Goal: Information Seeking & Learning: Compare options

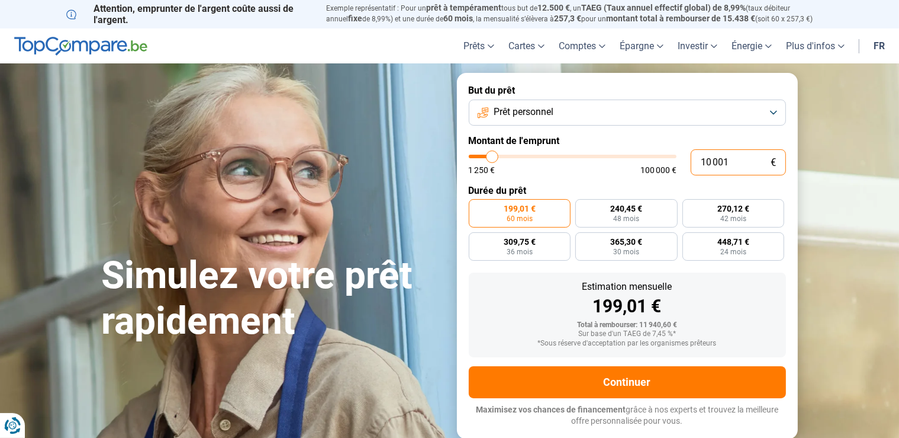
click at [724, 167] on input "10 001" at bounding box center [738, 162] width 95 height 26
drag, startPoint x: 731, startPoint y: 162, endPoint x: 629, endPoint y: 166, distance: 101.9
click at [691, 166] on input "10 001" at bounding box center [738, 162] width 95 height 26
type input "9 750"
type input "9750"
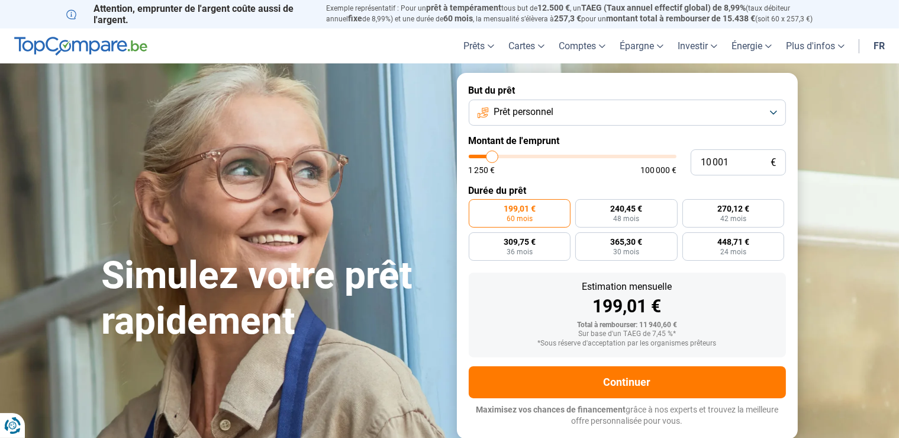
radio input "true"
type input "10 000"
type input "10000"
type input "10 250"
type input "10250"
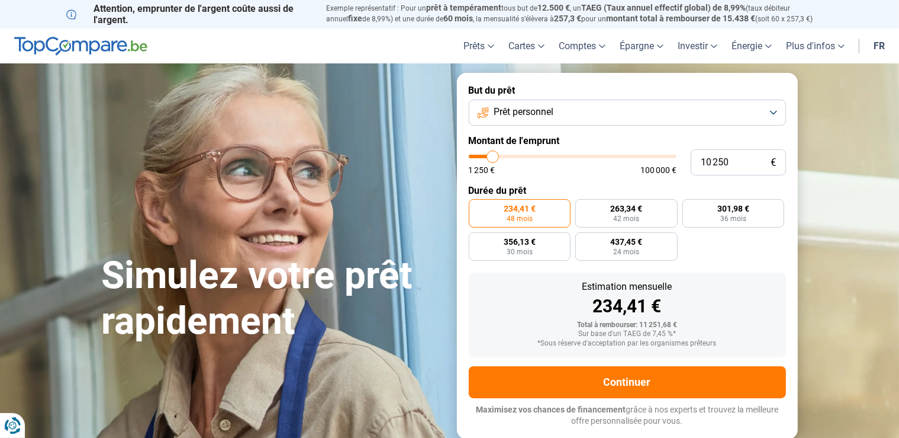
type input "10 500"
type input "10500"
type input "10 750"
type input "10750"
type input "11 000"
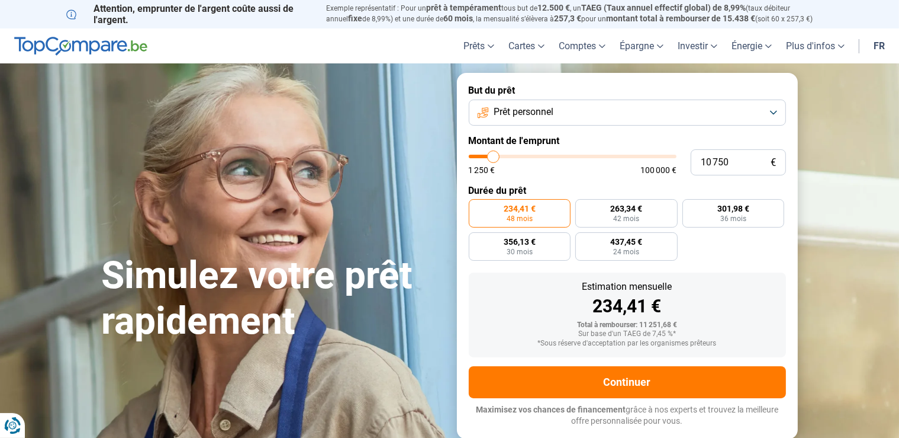
type input "11000"
type input "11 250"
type input "11250"
type input "11 500"
type input "11500"
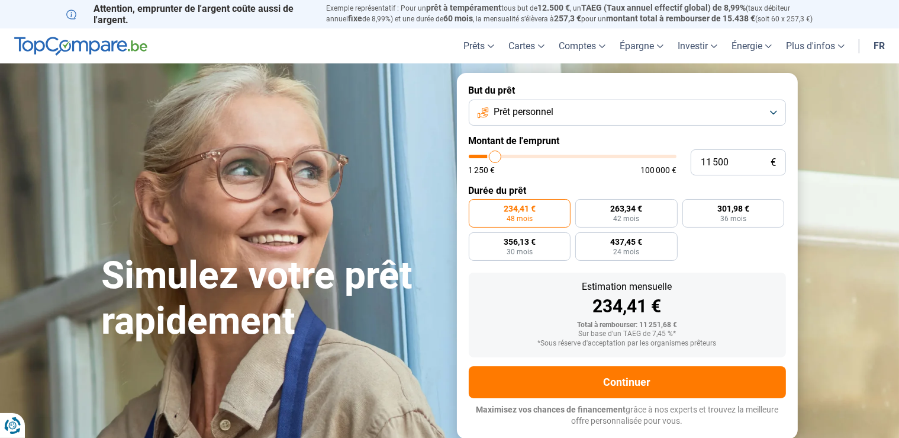
type input "11 750"
type input "11750"
type input "12 000"
type input "12000"
type input "12 250"
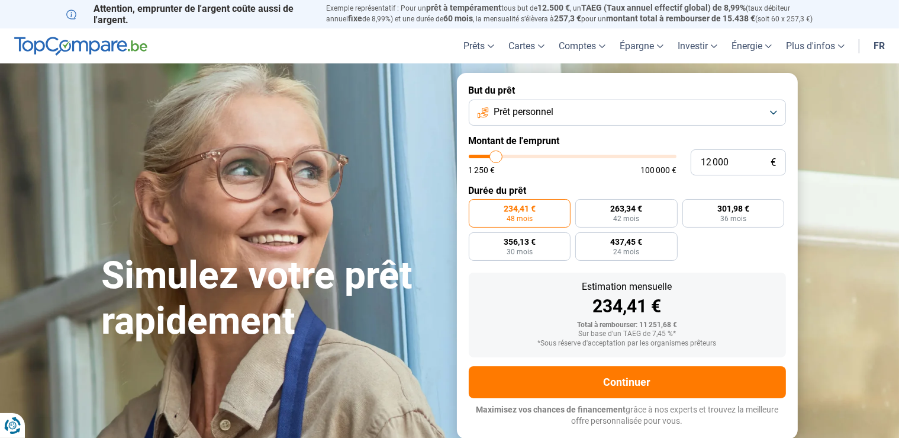
type input "12250"
type input "12 500"
type input "12500"
type input "12 750"
type input "12750"
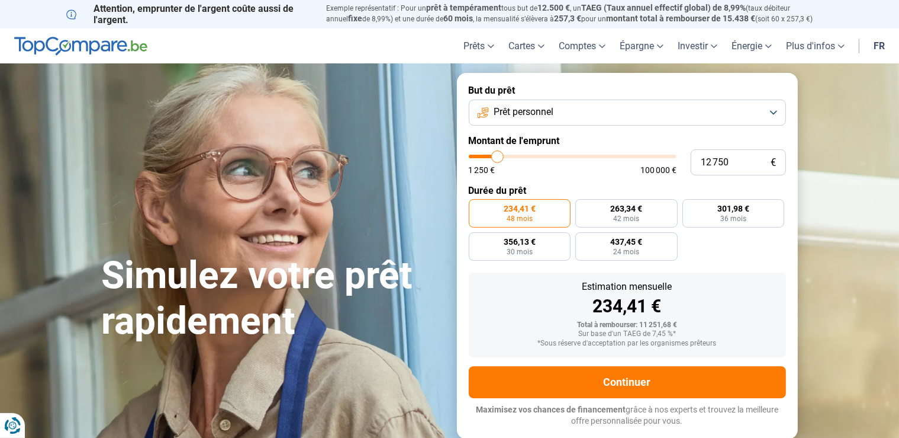
type input "13 000"
type input "13000"
type input "13 250"
type input "13250"
type input "13 500"
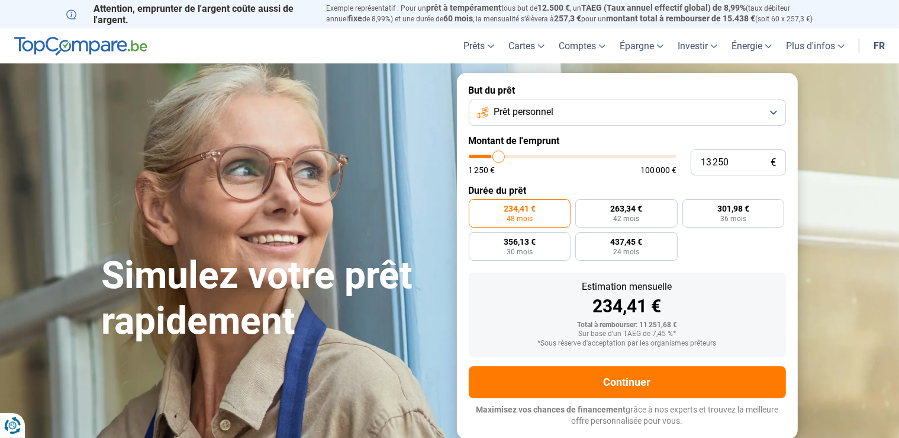
type input "13500"
type input "13 750"
type input "13750"
type input "14 000"
type input "14000"
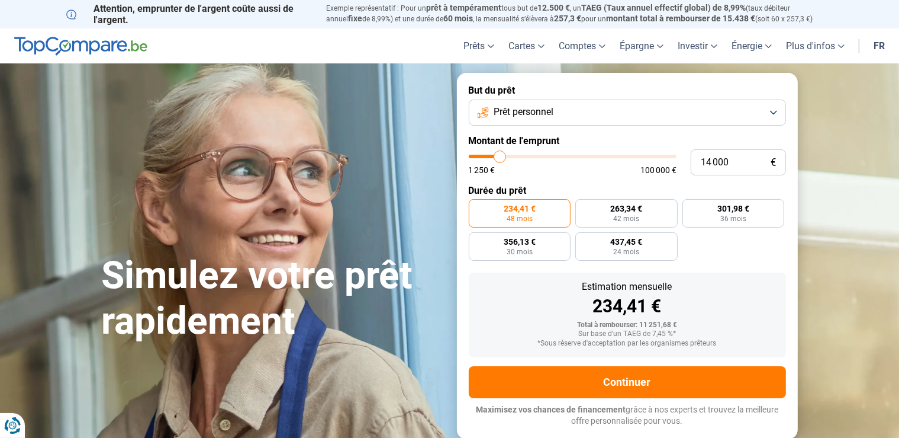
type input "14 250"
type input "14250"
type input "14 500"
type input "14500"
type input "14 750"
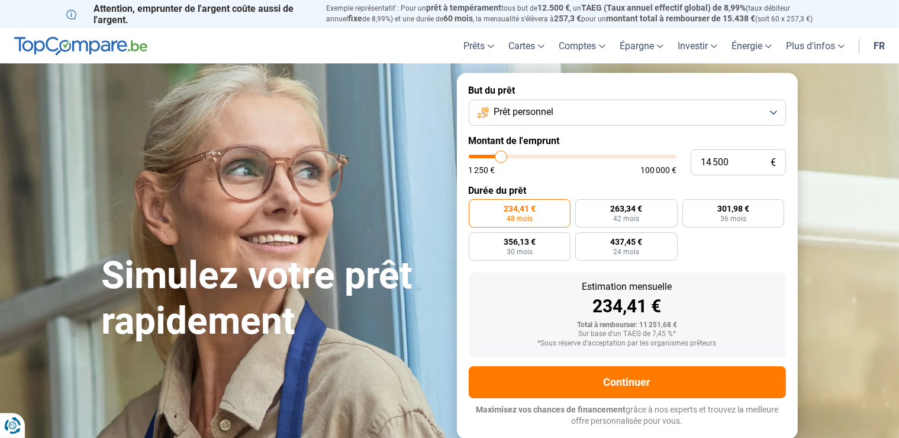
type input "14750"
type input "15 000"
type input "15000"
type input "15 250"
type input "15250"
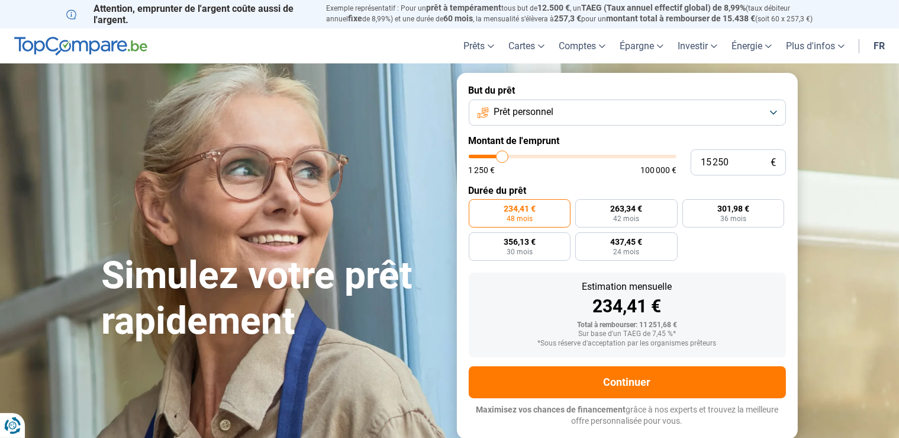
type input "15 500"
type input "15500"
type input "15 750"
type input "15750"
type input "16 000"
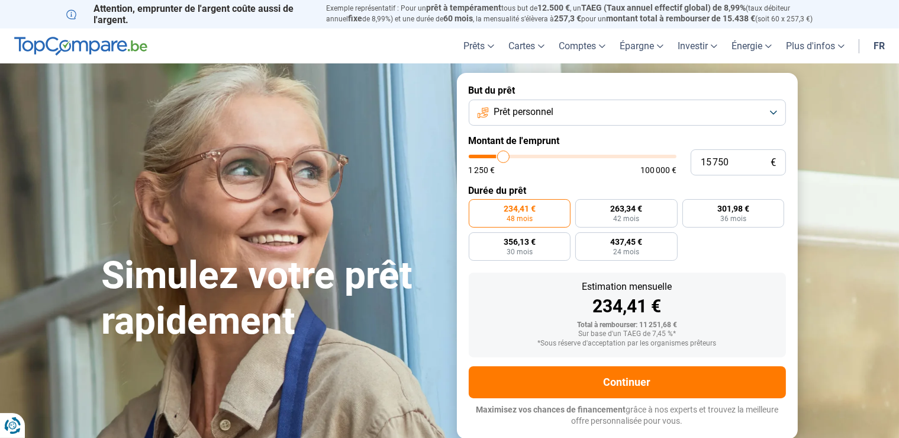
type input "16000"
type input "15 750"
type input "15750"
type input "15 000"
type input "15000"
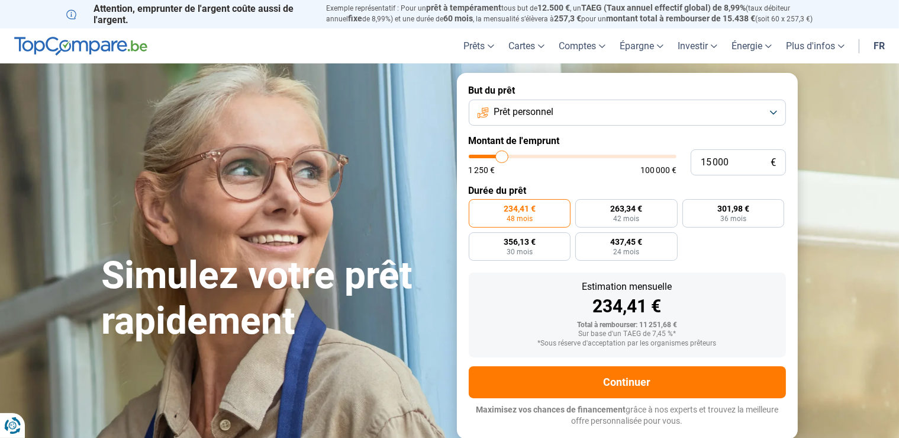
type input "14 250"
type input "14250"
type input "13 500"
type input "13500"
type input "13 250"
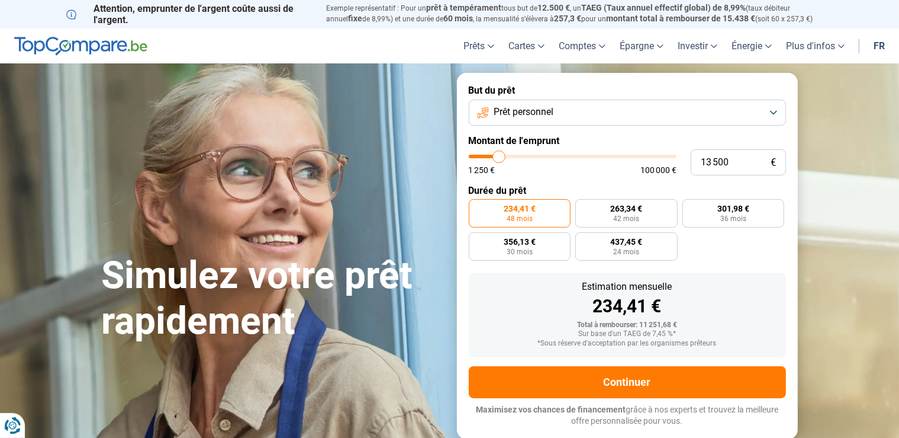
type input "13250"
type input "12 750"
type input "12750"
type input "12 500"
type input "12500"
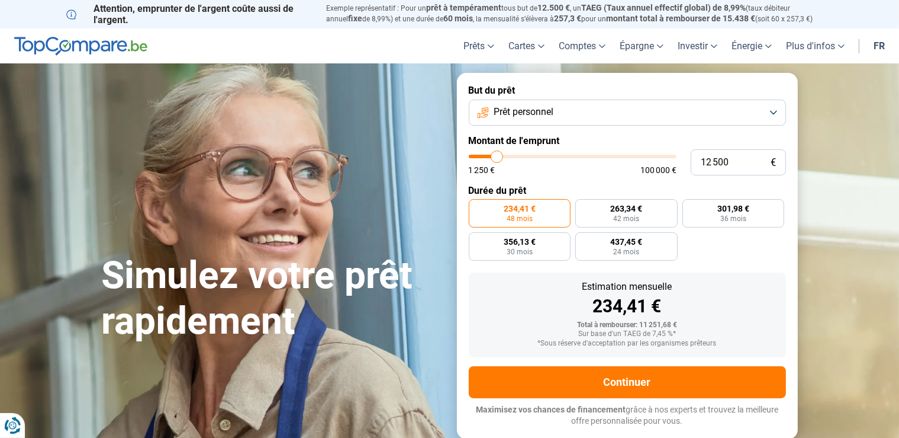
type input "12 250"
type input "12250"
type input "12 000"
type input "12000"
type input "11 750"
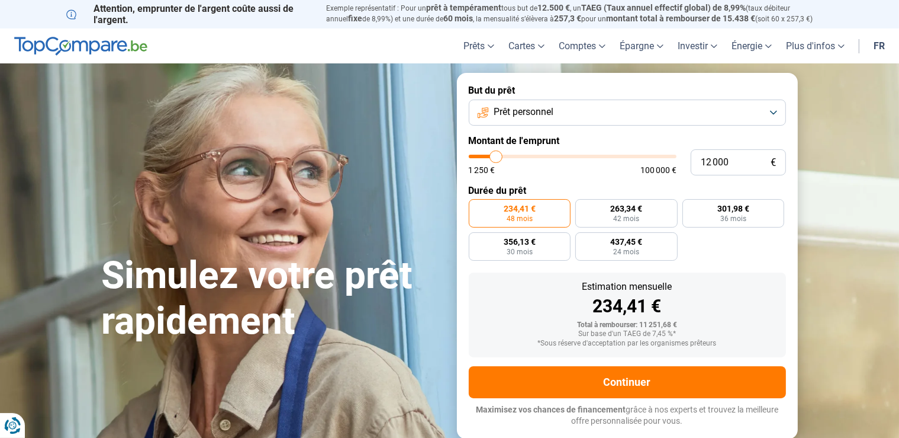
type input "11750"
type input "11 500"
type input "11500"
type input "11 250"
type input "11250"
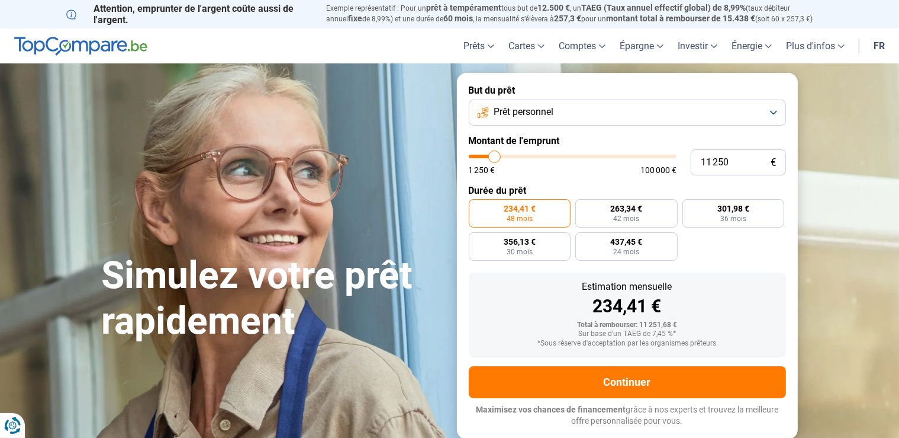
type input "11 000"
type input "11000"
type input "10 750"
type input "10750"
type input "10 500"
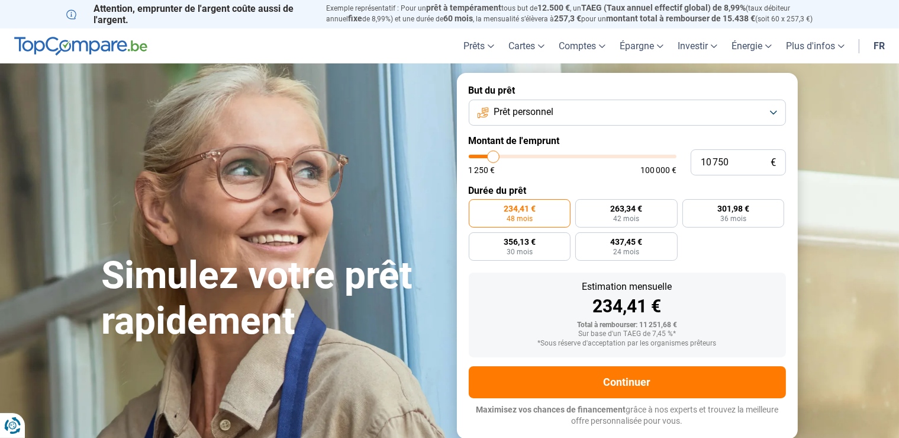
type input "10500"
type input "10 250"
type input "10250"
type input "9 750"
type input "9750"
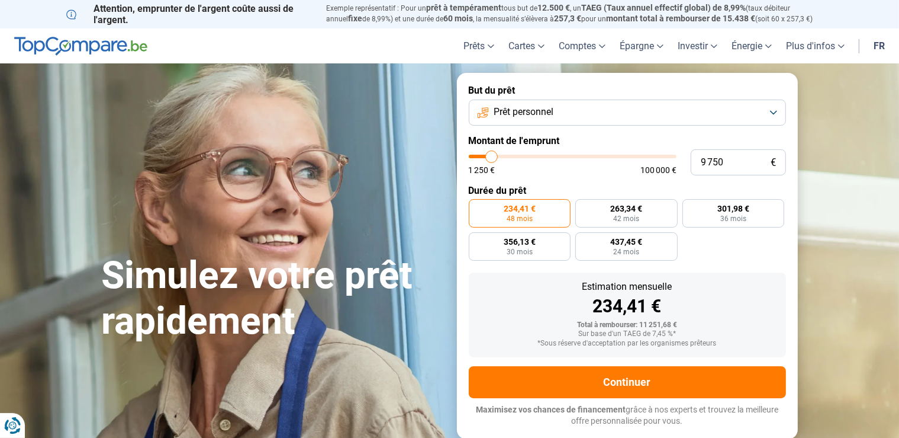
type input "9 500"
type input "9500"
type input "8 500"
type input "8500"
type input "8 000"
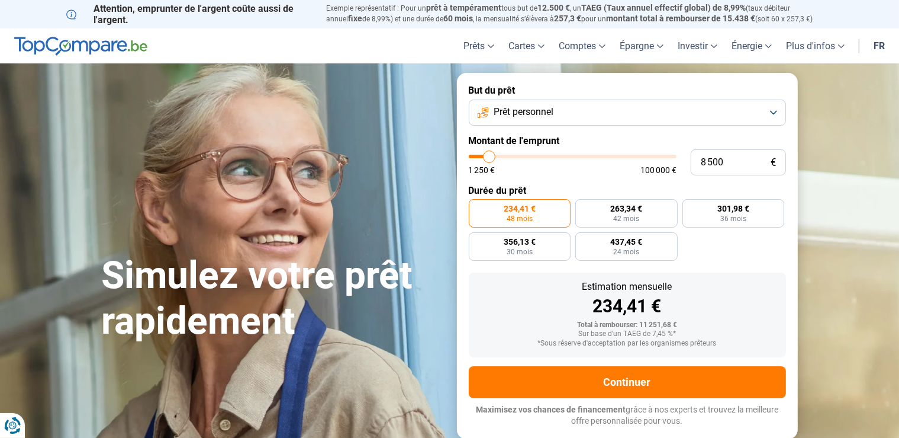
type input "8000"
type input "7 500"
type input "7500"
type input "7 000"
type input "7000"
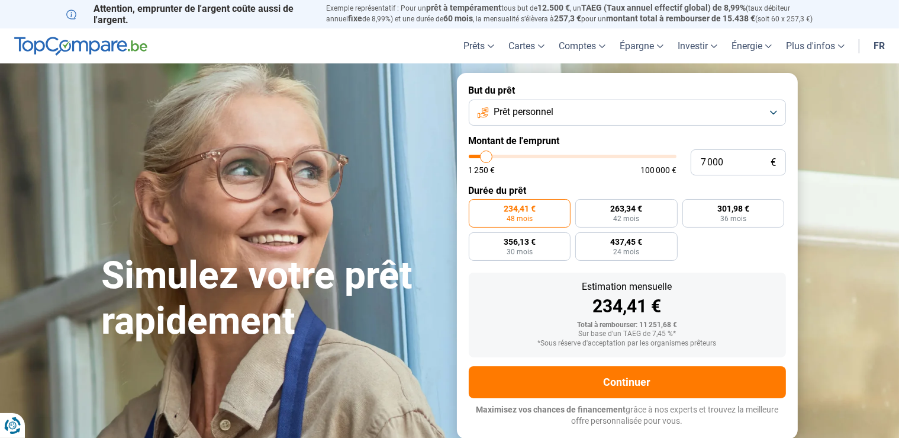
type input "6 750"
type input "6750"
type input "6 500"
type input "6500"
type input "6 250"
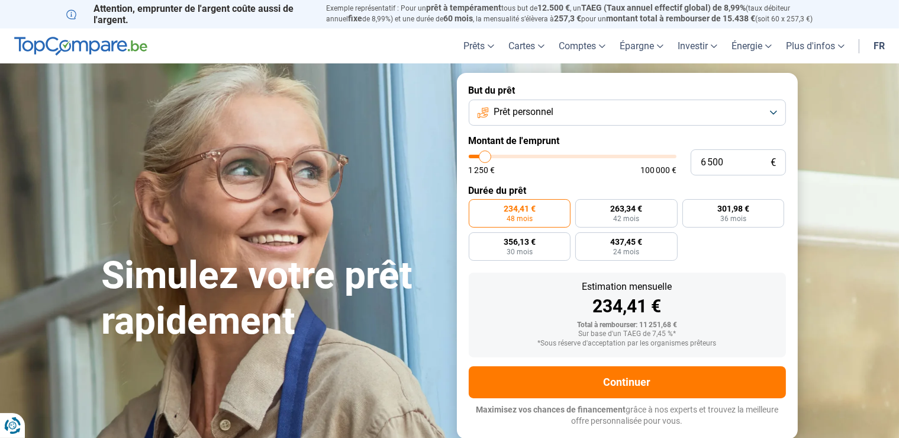
type input "6250"
type input "6 000"
type input "6000"
type input "5 750"
type input "5750"
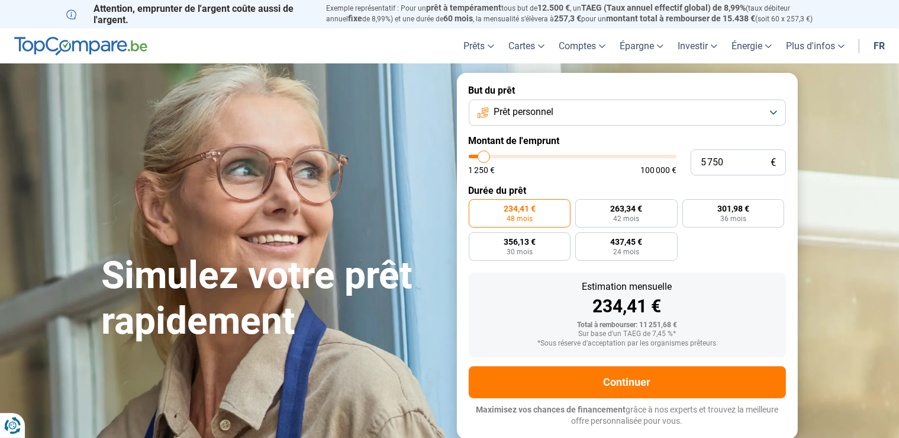
type input "5 500"
type input "5500"
type input "5 250"
type input "5250"
type input "5 000"
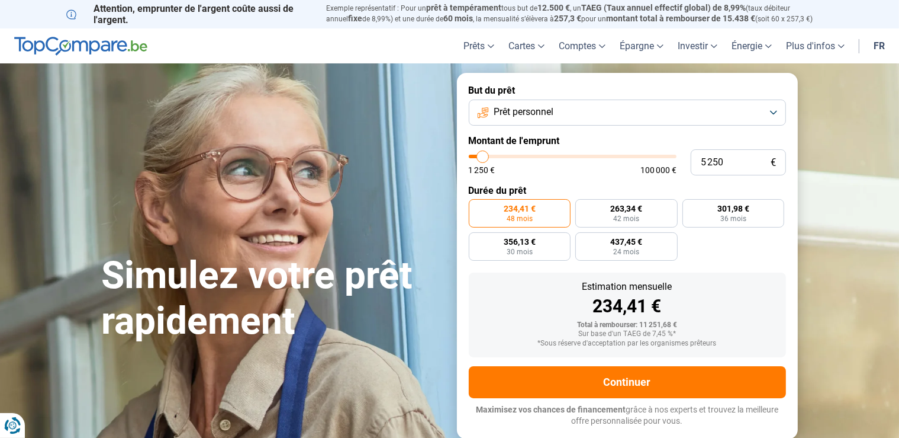
type input "5000"
type input "4 750"
type input "4750"
type input "4 500"
type input "4500"
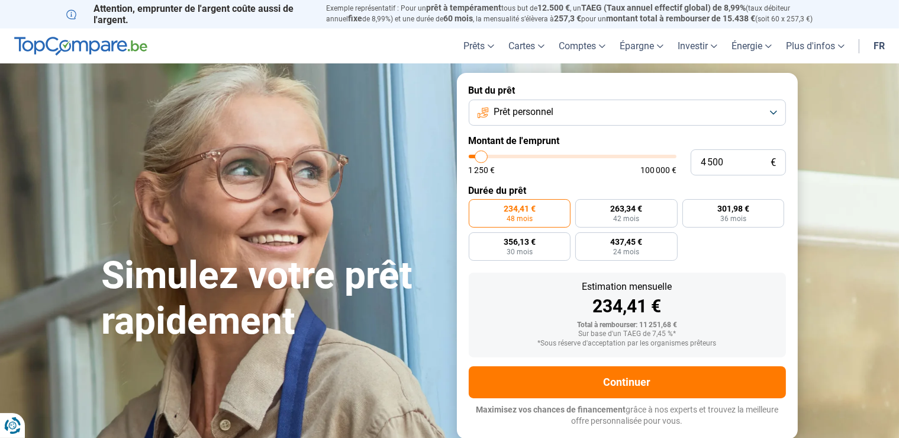
type input "4 250"
type input "4250"
type input "4 000"
type input "4000"
type input "3 750"
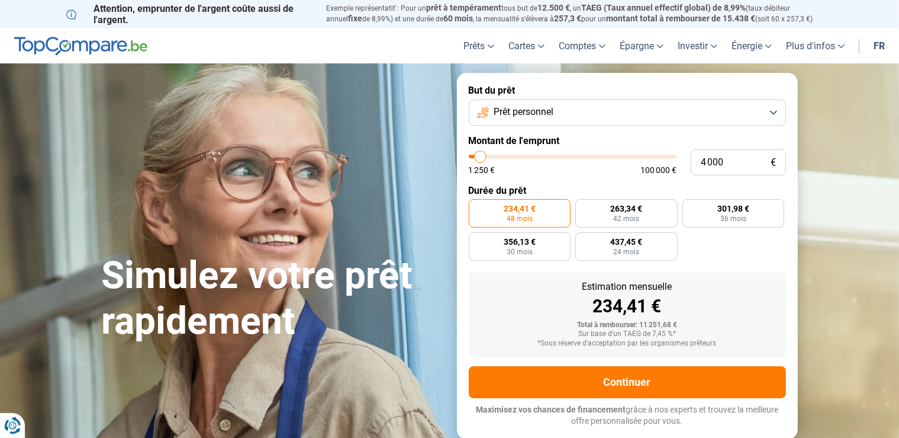
type input "3750"
type input "3 500"
type input "3500"
type input "3 000"
type input "3000"
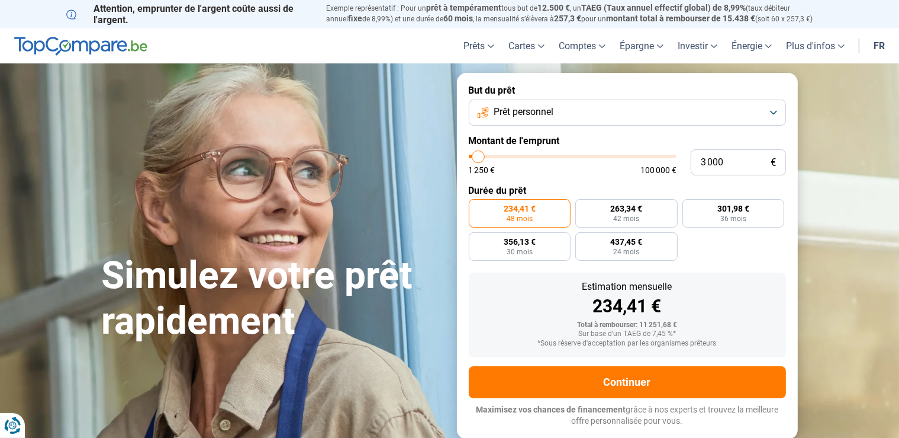
type input "2 500"
type input "2500"
type input "1 750"
type input "1750"
type input "1 250"
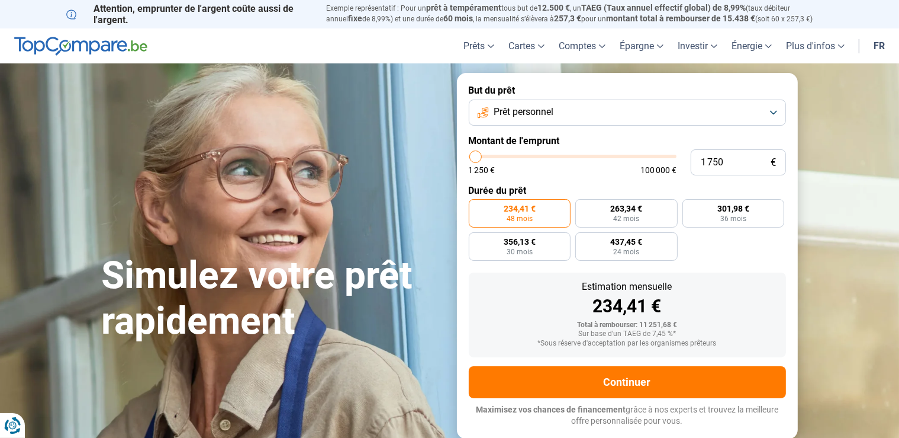
type input "1250"
type input "1 500"
type input "1500"
type input "1 750"
type input "1750"
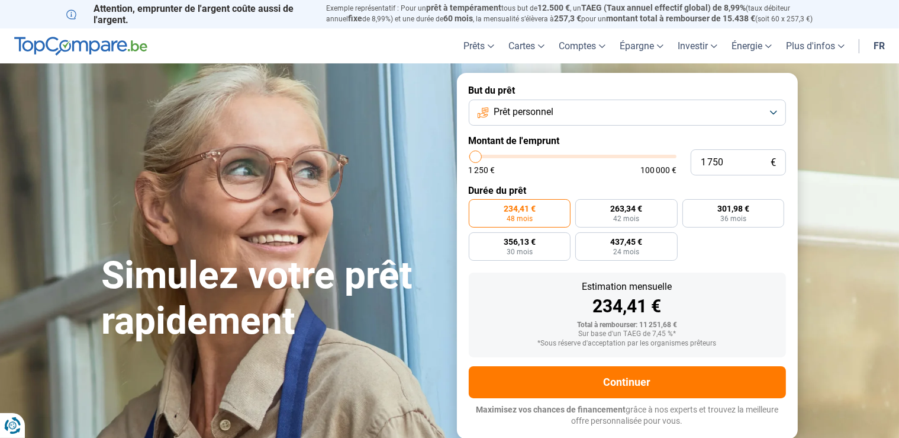
type input "2 000"
type input "2000"
type input "2 250"
type input "2250"
type input "2 500"
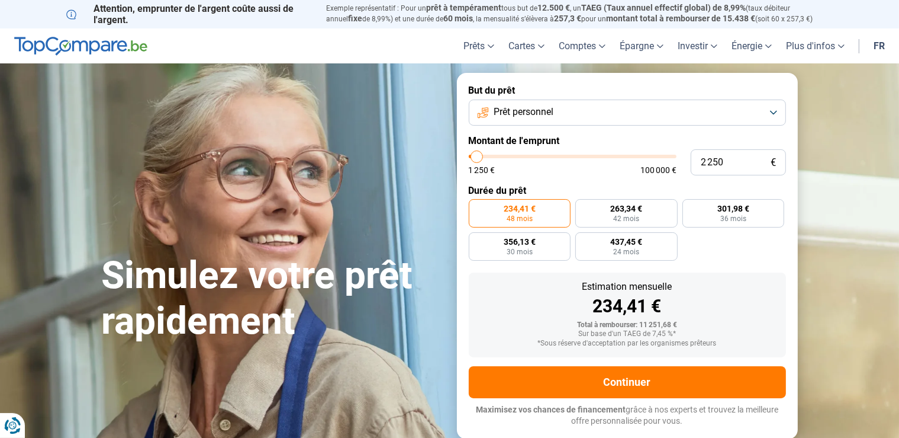
type input "2500"
type input "2 750"
type input "2750"
type input "3 000"
type input "3000"
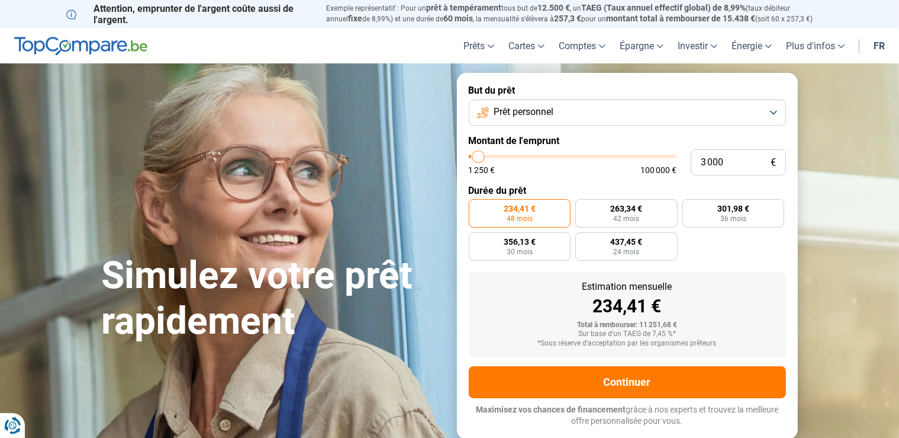
type input "3 250"
type input "3250"
type input "3 500"
type input "3500"
type input "3 750"
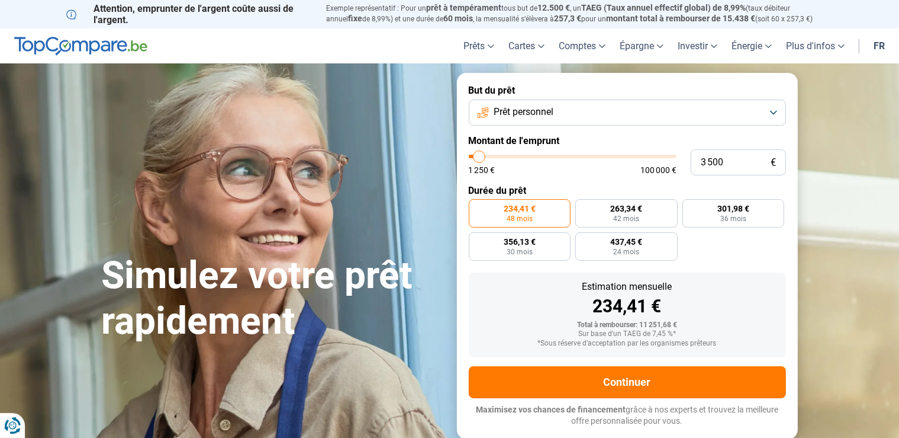
type input "3750"
type input "4 000"
type input "4000"
type input "4 250"
type input "4250"
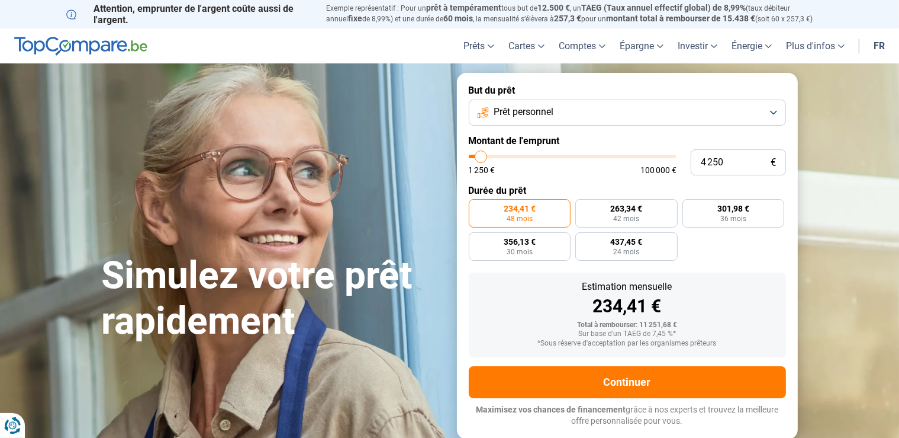
type input "4 000"
type input "4000"
type input "3 750"
type input "3750"
type input "3 500"
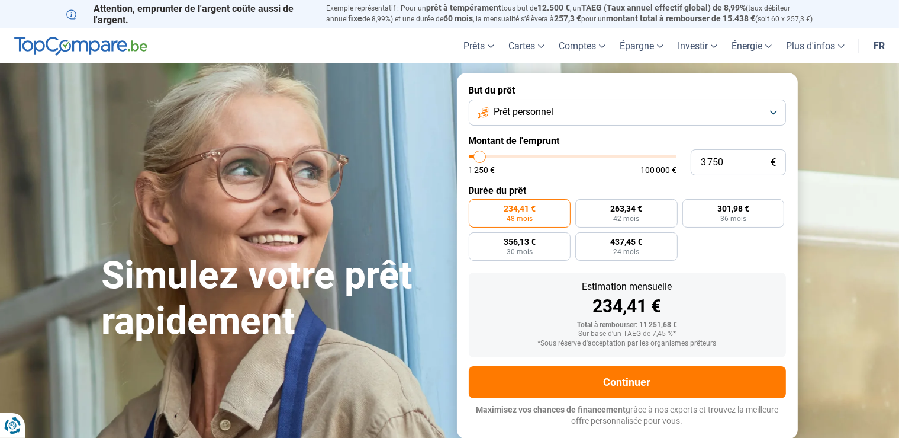
type input "3500"
type input "3 250"
type input "3250"
type input "3 000"
type input "3000"
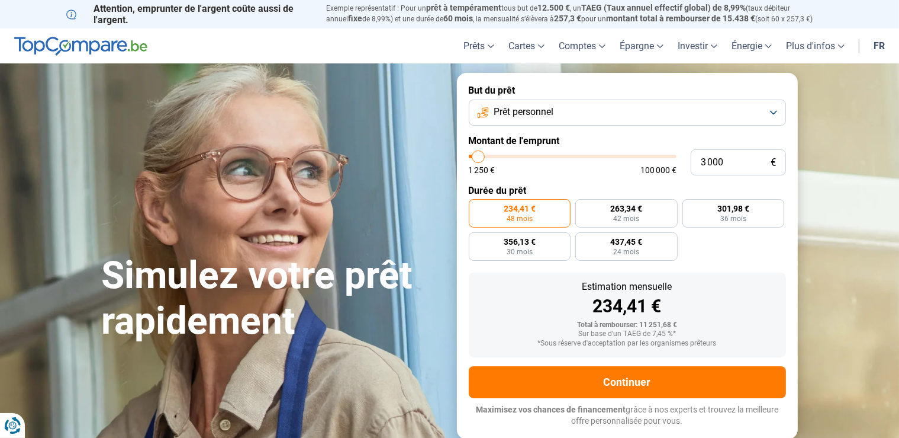
type input "2 750"
type input "2750"
type input "2 500"
type input "2500"
type input "2 250"
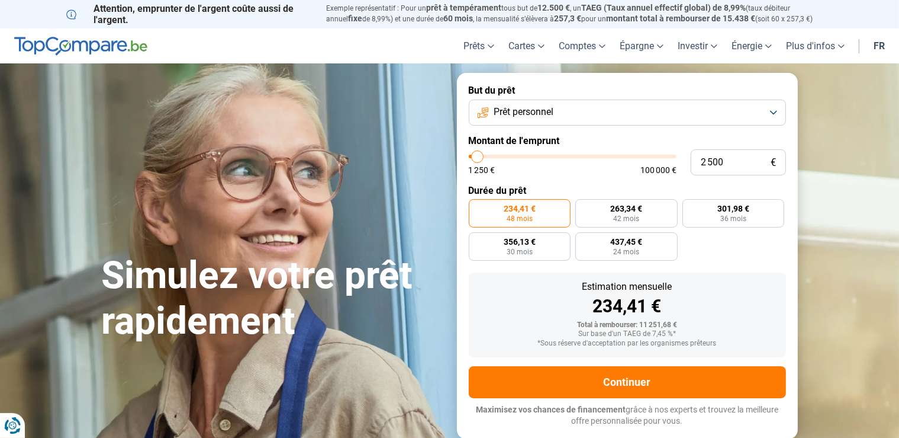
type input "2250"
type input "2 000"
type input "2000"
type input "1 750"
type input "1750"
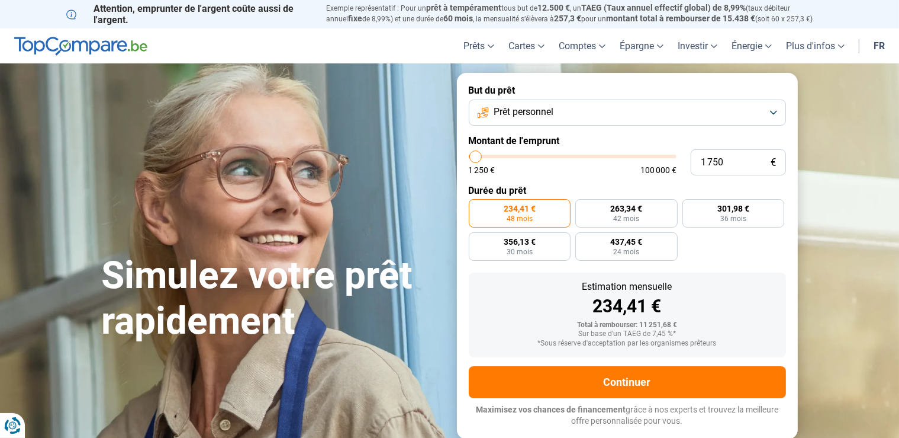
type input "2 000"
type input "2000"
type input "2 250"
drag, startPoint x: 493, startPoint y: 155, endPoint x: 477, endPoint y: 160, distance: 16.1
type input "2250"
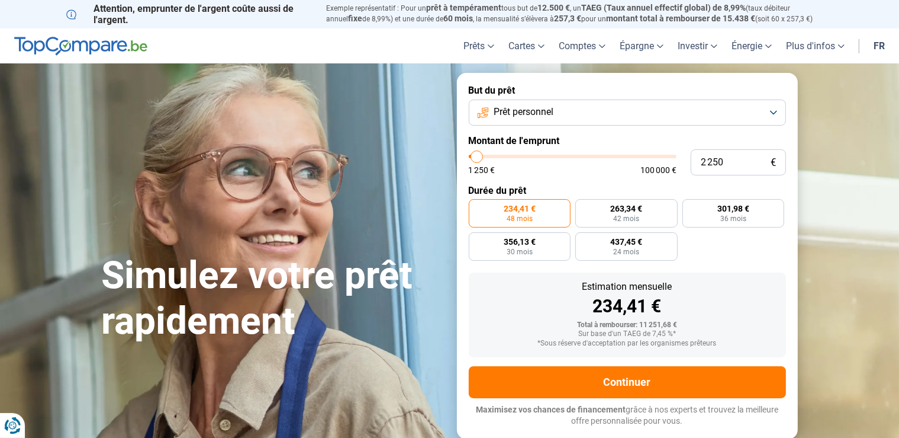
click at [477, 158] on input "range" at bounding box center [573, 157] width 208 height 4
radio input "true"
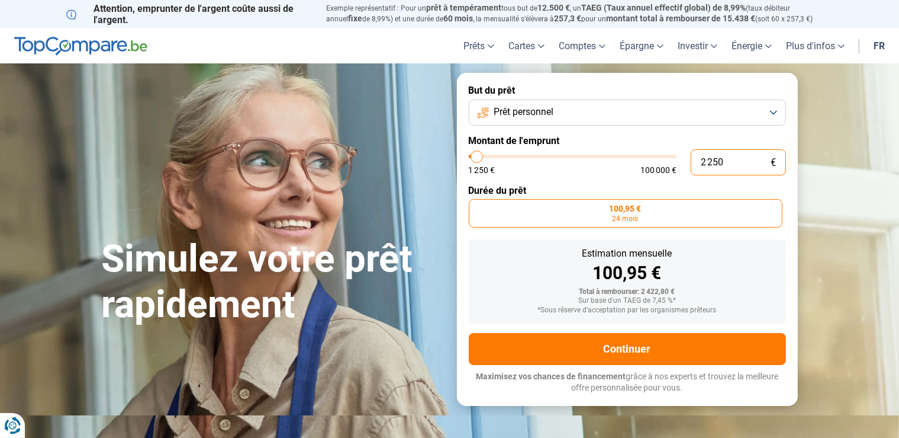
click at [726, 165] on input "2 250" at bounding box center [738, 162] width 95 height 26
type input "225"
type input "1250"
type input "22"
type input "1250"
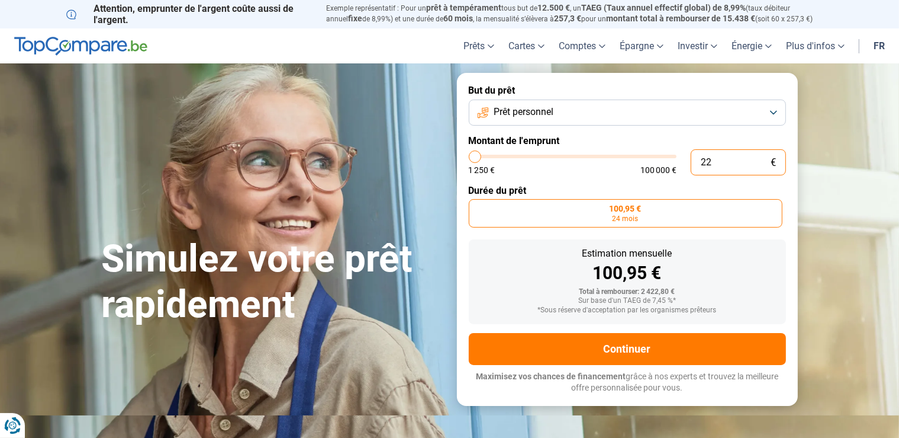
type input "2"
type input "1250"
type input "20"
type input "1250"
type input "200"
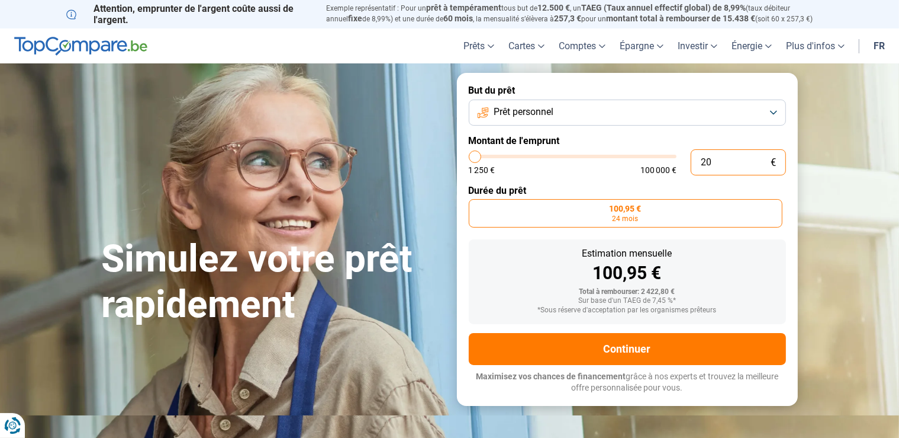
type input "1250"
type input "1 250"
type input "1250"
type input "12 500"
type input "12500"
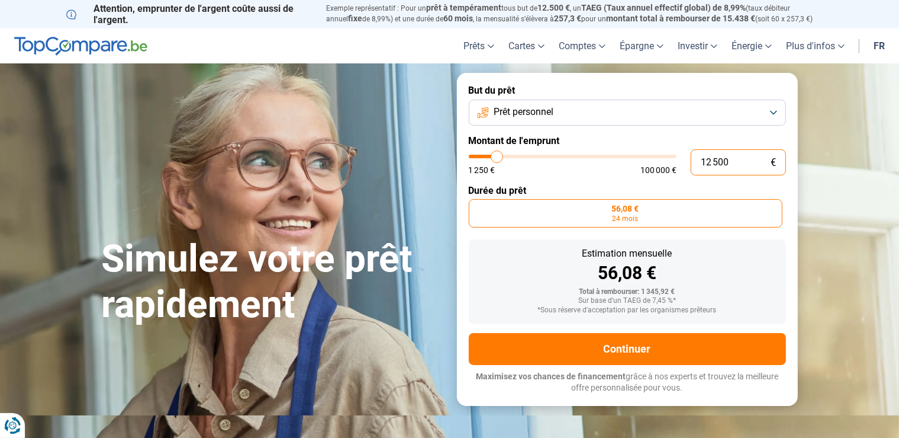
radio input "false"
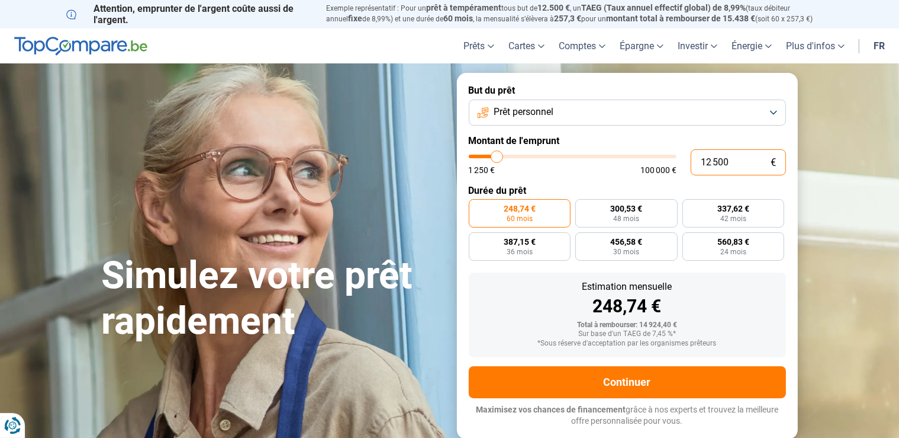
click at [719, 162] on input "12 500" at bounding box center [738, 162] width 95 height 26
type input "1 200"
type input "1250"
type input "120"
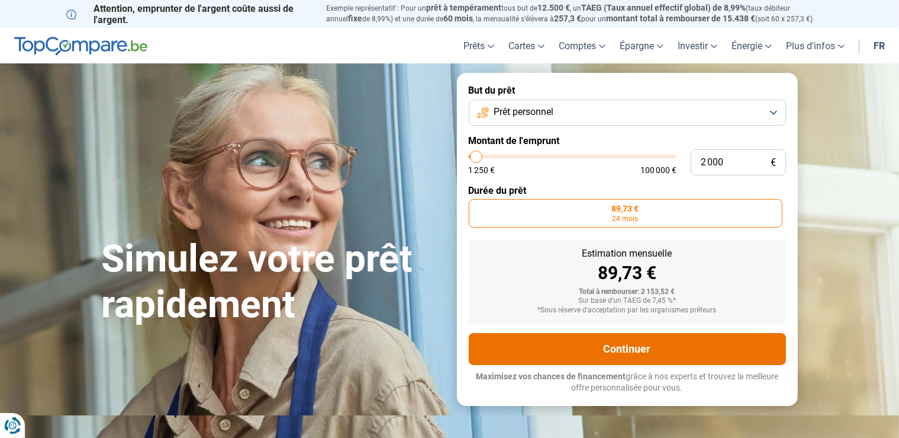
click at [626, 350] on button "Continuer" at bounding box center [627, 349] width 317 height 32
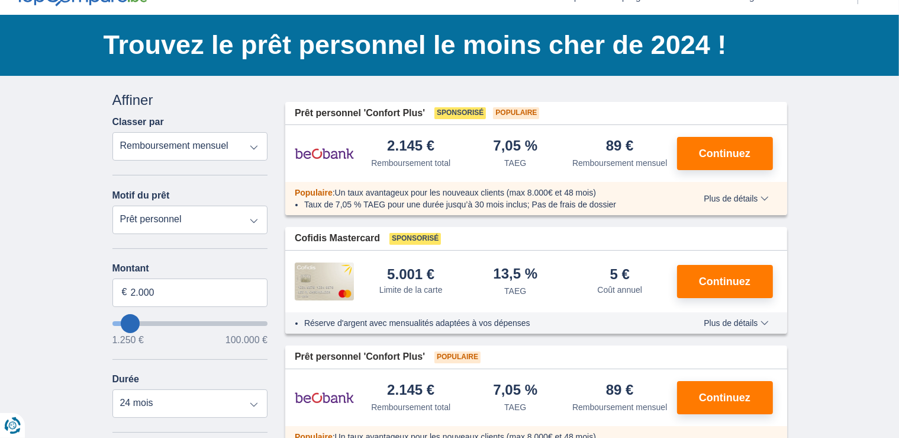
scroll to position [62, 0]
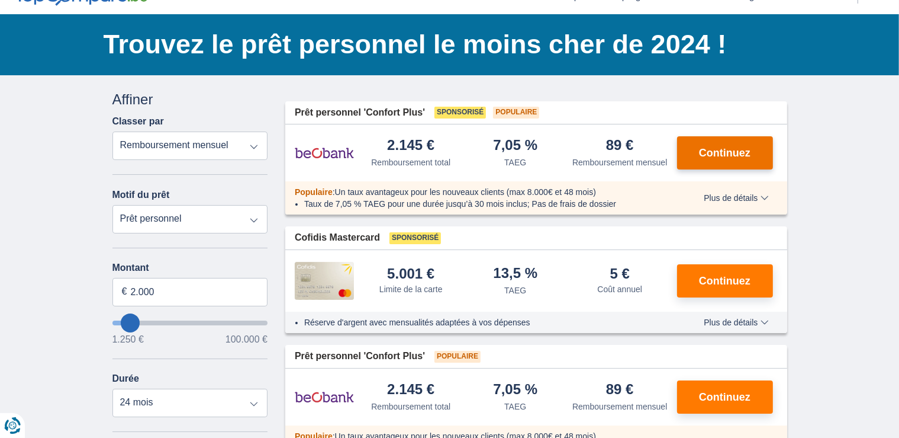
click at [693, 150] on button "Continuez" at bounding box center [725, 152] width 96 height 33
